Goal: Find contact information: Find contact information

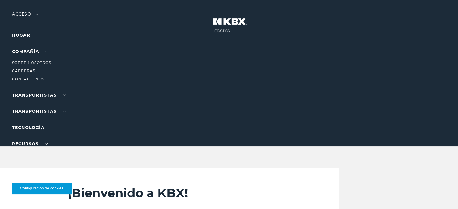
click at [28, 63] on font "Sobre nosotros" at bounding box center [31, 63] width 39 height 5
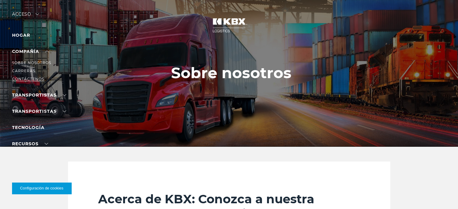
click at [29, 77] on font "Contáctenos" at bounding box center [28, 79] width 32 height 5
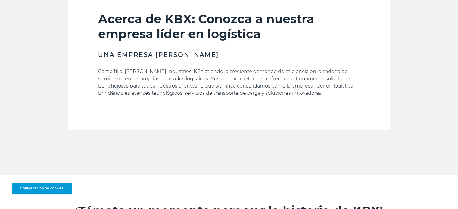
scroll to position [181, 0]
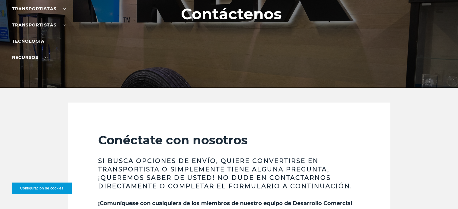
scroll to position [60, 0]
